Goal: Navigation & Orientation: Find specific page/section

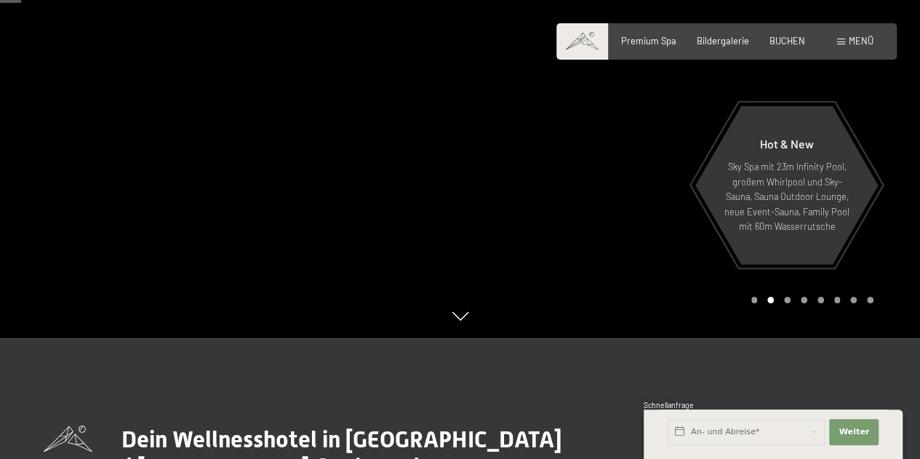
scroll to position [135, 0]
click at [659, 47] on div "Premium Spa Bildergalerie BUCHEN" at bounding box center [703, 41] width 246 height 13
click at [656, 47] on div "Premium Spa Bildergalerie BUCHEN" at bounding box center [703, 41] width 246 height 13
click at [654, 41] on span "Premium Spa" at bounding box center [648, 39] width 55 height 12
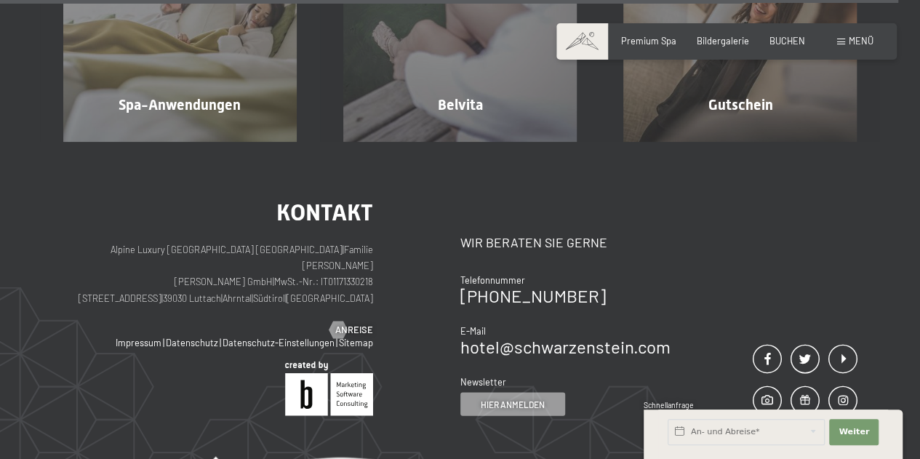
scroll to position [6835, 0]
click at [258, 270] on p "Alpine Luxury SPA Resort SCHWARZENSTEIN | Familie Zimmerhofer Otmar Zimmerhofer…" at bounding box center [218, 273] width 310 height 65
